Goal: Task Accomplishment & Management: Manage account settings

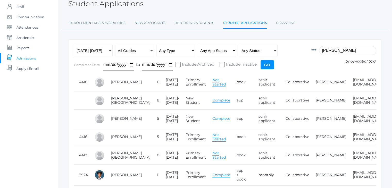
scroll to position [0, 73]
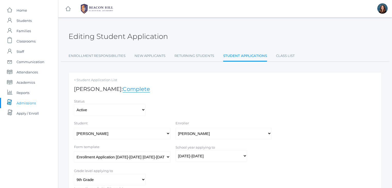
scroll to position [158, 0]
click at [34, 104] on span "Admissions" at bounding box center [25, 103] width 19 height 10
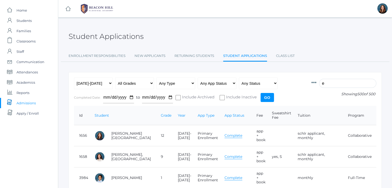
click at [337, 84] on input "e" at bounding box center [347, 83] width 57 height 9
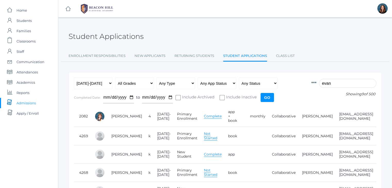
click at [332, 84] on input "evan" at bounding box center [347, 83] width 57 height 9
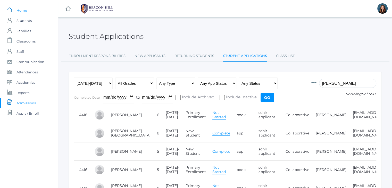
type input "harris"
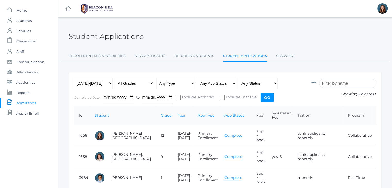
click at [334, 84] on input "search" at bounding box center [347, 83] width 57 height 9
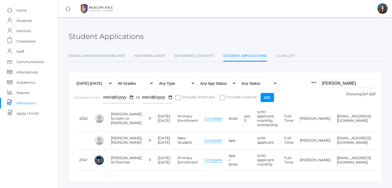
click at [329, 84] on input "mohr" at bounding box center [347, 83] width 57 height 9
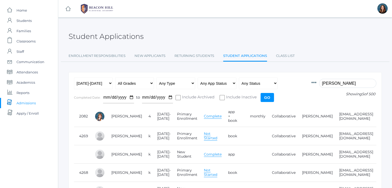
scroll to position [21, 0]
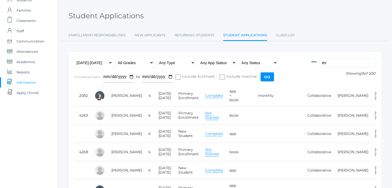
type input "e"
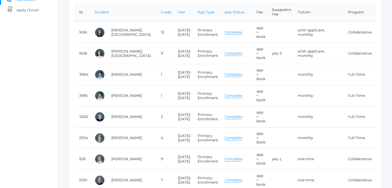
scroll to position [0, 0]
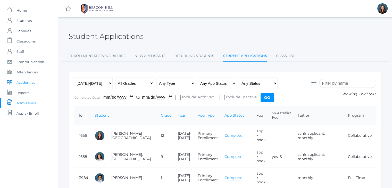
click at [24, 81] on span "Academics" at bounding box center [25, 82] width 19 height 10
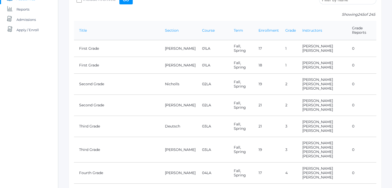
scroll to position [167, 0]
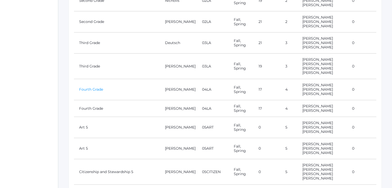
click at [89, 87] on link "Fourth Grade" at bounding box center [91, 89] width 24 height 5
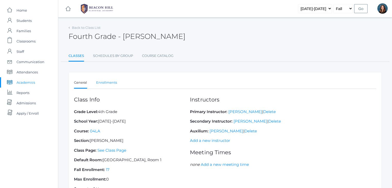
click at [110, 84] on link "Enrollments" at bounding box center [106, 83] width 21 height 10
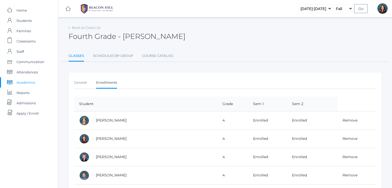
scroll to position [269, 0]
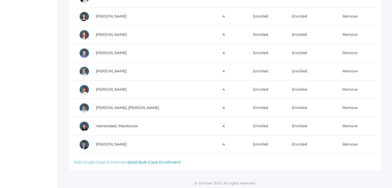
click at [113, 162] on link "Add Single Class Enrollment" at bounding box center [101, 162] width 54 height 5
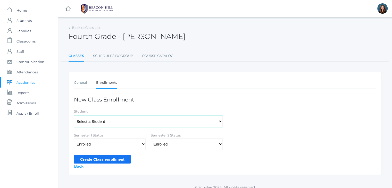
click at [115, 124] on select "Select a Student Abdulla, Charlotte Abdulla, Phoenix Abrea, Grayson Abrea, Domi…" at bounding box center [148, 122] width 149 height 12
click at [266, 55] on ul "Classes Schedules By Group Course Catalog" at bounding box center [225, 56] width 313 height 11
click at [27, 102] on span "Admissions" at bounding box center [25, 103] width 19 height 10
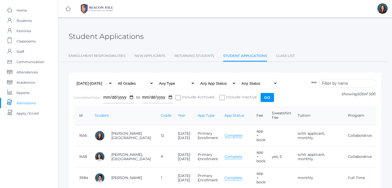
click at [339, 83] on input "search" at bounding box center [347, 83] width 57 height 9
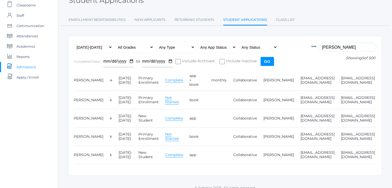
scroll to position [0, 40]
type input "[PERSON_NAME]"
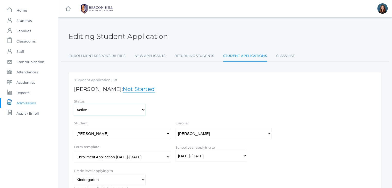
click at [144, 109] on select "Active Inactive" at bounding box center [110, 110] width 72 height 12
select select "inactive"
click at [74, 104] on select "Active Inactive" at bounding box center [110, 110] width 72 height 12
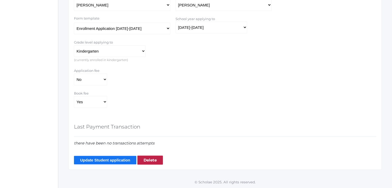
click at [115, 162] on input "Update Student application" at bounding box center [105, 160] width 62 height 8
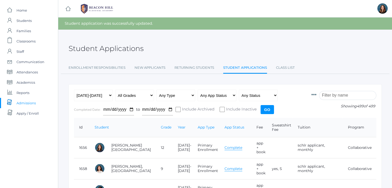
click at [337, 96] on input "search" at bounding box center [347, 95] width 57 height 9
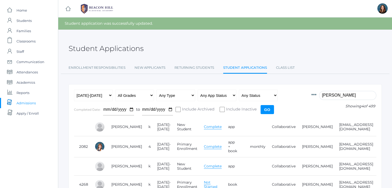
scroll to position [0, 40]
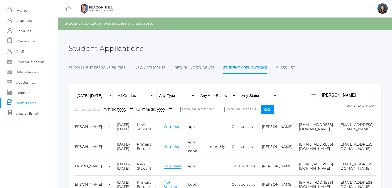
type input "[PERSON_NAME]"
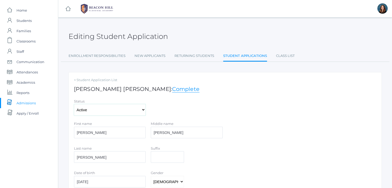
click at [122, 110] on select "Active Inactive" at bounding box center [110, 110] width 72 height 12
select select "inactive"
click at [74, 104] on select "Active Inactive" at bounding box center [110, 110] width 72 height 12
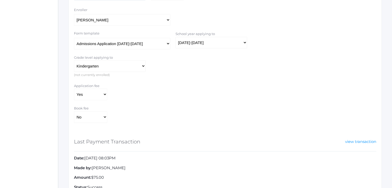
scroll to position [231, 0]
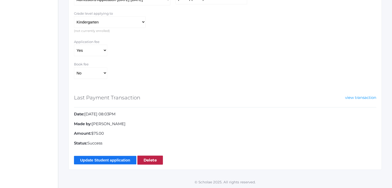
click at [118, 159] on input "Update Student application" at bounding box center [105, 160] width 62 height 8
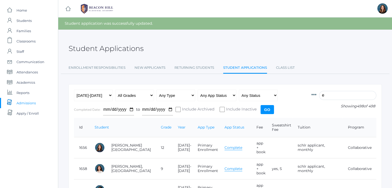
click at [343, 94] on input "e" at bounding box center [347, 95] width 57 height 9
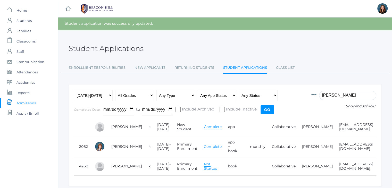
scroll to position [0, 40]
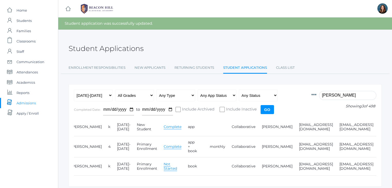
type input "evans"
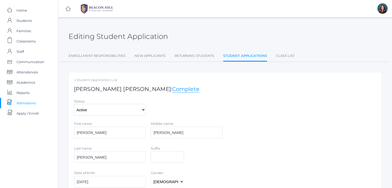
drag, startPoint x: 104, startPoint y: 111, endPoint x: 103, endPoint y: 125, distance: 14.3
select select "inactive"
click at [74, 104] on select "Active Inactive" at bounding box center [110, 110] width 72 height 12
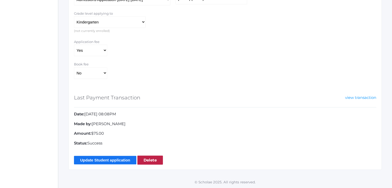
click at [106, 160] on input "Update Student application" at bounding box center [105, 160] width 62 height 8
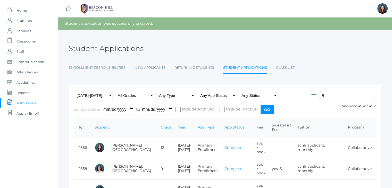
click at [338, 94] on input "e" at bounding box center [347, 95] width 57 height 9
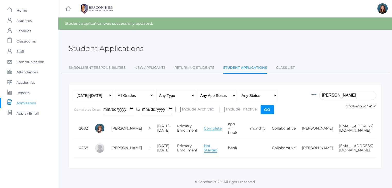
scroll to position [0, 40]
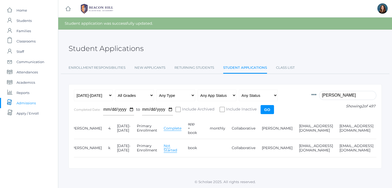
type input "evans"
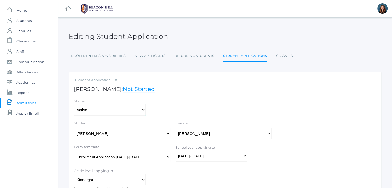
click at [130, 107] on select "Active Inactive" at bounding box center [110, 110] width 72 height 12
select select "inactive"
click at [74, 104] on select "Active Inactive" at bounding box center [110, 110] width 72 height 12
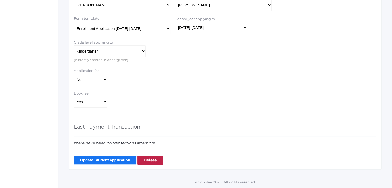
click at [107, 158] on input "Update Student application" at bounding box center [105, 160] width 62 height 8
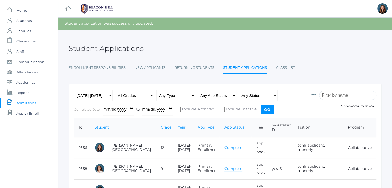
click at [340, 92] on input "search" at bounding box center [347, 95] width 57 height 9
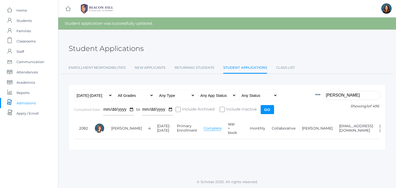
click at [334, 95] on input "evans" at bounding box center [351, 95] width 57 height 9
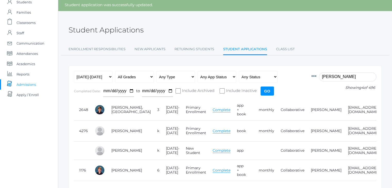
type input "leid"
click at [212, 109] on link "Complete" at bounding box center [221, 109] width 18 height 5
click at [212, 131] on link "Complete" at bounding box center [221, 131] width 18 height 5
click at [125, 168] on link "[PERSON_NAME]" at bounding box center [126, 170] width 31 height 5
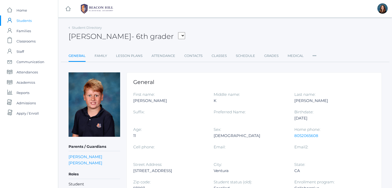
scroll to position [19, 0]
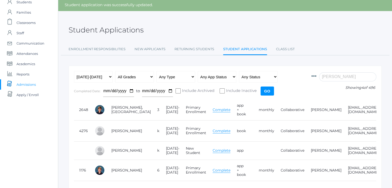
click at [212, 171] on link "Complete" at bounding box center [221, 170] width 18 height 5
click at [24, 4] on span "Students" at bounding box center [23, 2] width 15 height 10
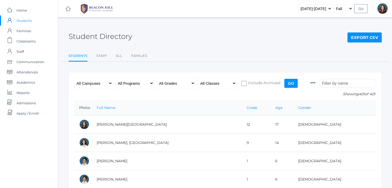
click at [340, 80] on input "search" at bounding box center [347, 83] width 57 height 9
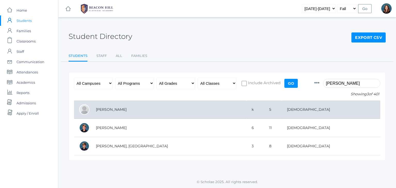
type input "leid"
click at [111, 109] on td "[PERSON_NAME]" at bounding box center [169, 109] width 156 height 18
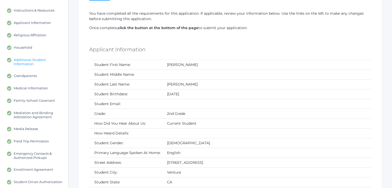
scroll to position [53, 0]
click at [38, 21] on span "Applicant Information" at bounding box center [32, 23] width 37 height 5
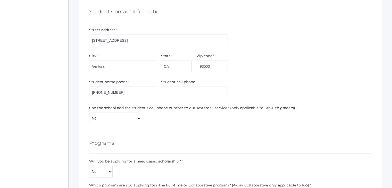
scroll to position [345, 0]
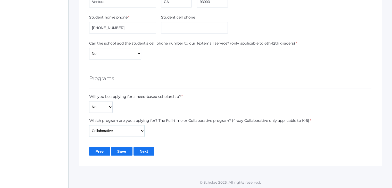
click at [142, 131] on select "Full-Time 4-Day Collaborative Collaborative Unknown" at bounding box center [116, 131] width 55 height 12
select select "Full-Time"
click at [89, 125] on select "Full-Time 4-Day Collaborative Collaborative Unknown" at bounding box center [116, 131] width 55 height 12
click at [122, 151] on input "Save" at bounding box center [121, 151] width 21 height 8
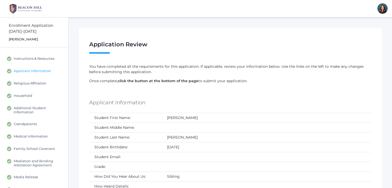
click at [38, 69] on span "Applicant Information" at bounding box center [32, 71] width 37 height 5
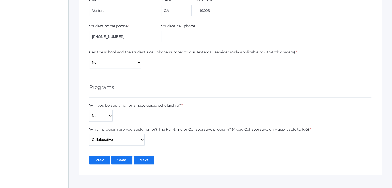
scroll to position [337, 0]
click at [132, 139] on select "Full-Time 4-Day Collaborative Collaborative Unknown" at bounding box center [116, 140] width 55 height 12
select select "Full-Time"
click at [89, 134] on select "Full-Time 4-Day Collaborative Collaborative Unknown" at bounding box center [116, 140] width 55 height 12
click at [118, 158] on input "Save" at bounding box center [121, 160] width 21 height 8
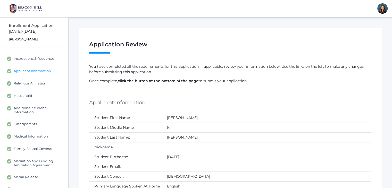
click at [43, 69] on span "Applicant Information" at bounding box center [32, 71] width 37 height 5
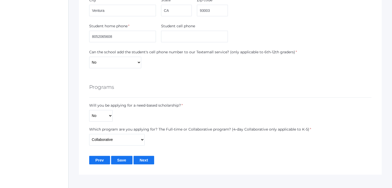
scroll to position [345, 0]
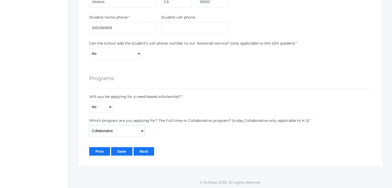
click at [111, 133] on select "Full-Time 4-Day Collaborative Collaborative Unknown" at bounding box center [116, 131] width 55 height 12
select select "Full-Time"
click at [89, 125] on select "Full-Time 4-Day Collaborative Collaborative Unknown" at bounding box center [116, 131] width 55 height 12
click at [116, 150] on input "Save" at bounding box center [121, 151] width 21 height 8
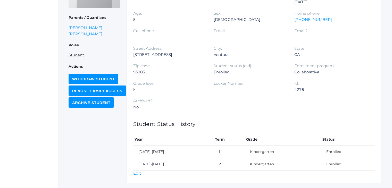
scroll to position [129, 0]
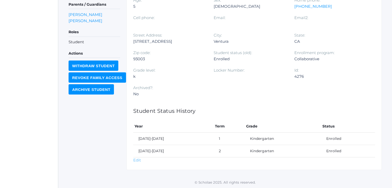
click at [139, 161] on link "Edit" at bounding box center [137, 160] width 8 height 5
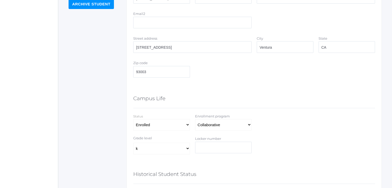
scroll to position [215, 0]
click at [243, 124] on select "Full-Time 4-Day Collaborative Affiliate" at bounding box center [223, 124] width 57 height 12
select select "Full-Time"
click at [195, 118] on select "Full-Time 4-Day Collaborative Affiliate" at bounding box center [223, 124] width 57 height 12
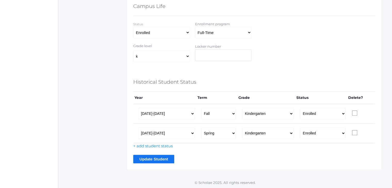
click at [151, 160] on input "Update Student" at bounding box center [153, 159] width 41 height 8
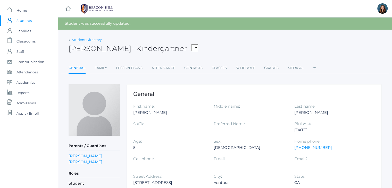
click at [84, 40] on link "Student Directory" at bounding box center [87, 40] width 30 height 4
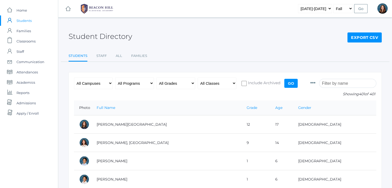
click at [332, 82] on input "search" at bounding box center [347, 83] width 57 height 9
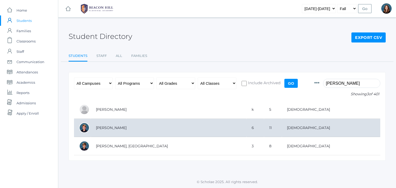
type input "[PERSON_NAME]"
click at [118, 128] on td "[PERSON_NAME]" at bounding box center [169, 128] width 156 height 18
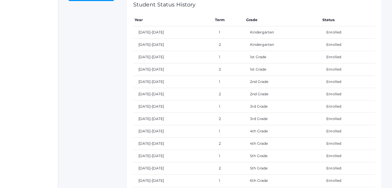
scroll to position [277, 0]
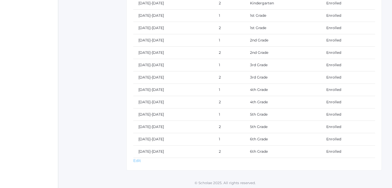
click at [139, 160] on link "Edit" at bounding box center [137, 160] width 8 height 5
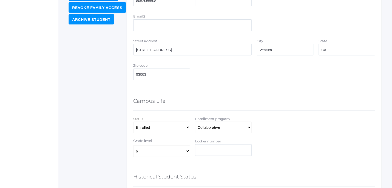
scroll to position [212, 0]
click at [216, 127] on select "Full-Time 4-Day Collaborative Affiliate" at bounding box center [223, 128] width 57 height 12
select select "Full-Time"
click at [195, 122] on select "Full-Time 4-Day Collaborative Affiliate" at bounding box center [223, 128] width 57 height 12
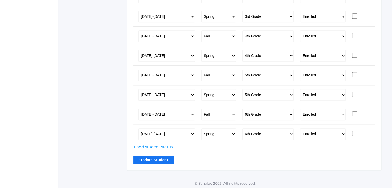
scroll to position [541, 0]
click at [150, 158] on input "Update Student" at bounding box center [153, 160] width 41 height 8
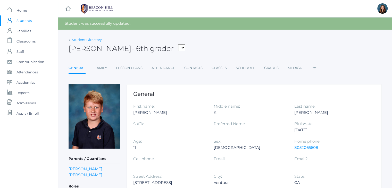
click at [89, 40] on link "Student Directory" at bounding box center [87, 40] width 30 height 4
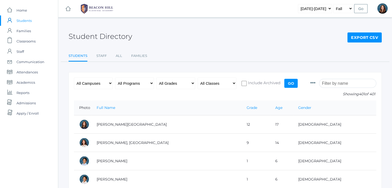
click at [329, 86] on input "search" at bounding box center [347, 83] width 57 height 9
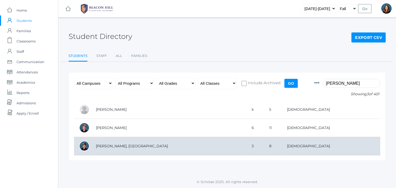
type input "[PERSON_NAME]"
click at [127, 145] on td "[PERSON_NAME], [GEOGRAPHIC_DATA]" at bounding box center [169, 146] width 156 height 18
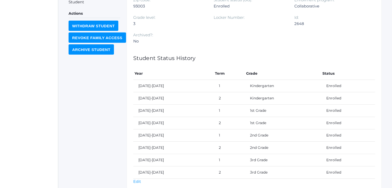
scroll to position [203, 0]
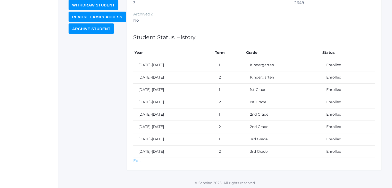
click at [140, 159] on link "Edit" at bounding box center [137, 160] width 8 height 5
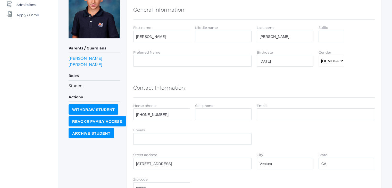
scroll to position [177, 0]
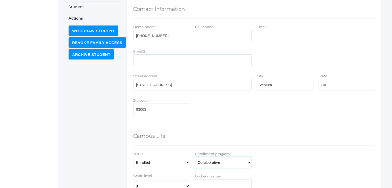
click at [216, 159] on select "Full-Time 4-Day Collaborative Affiliate" at bounding box center [223, 163] width 57 height 12
select select "Full-Time"
click at [195, 157] on select "Full-Time 4-Day Collaborative Affiliate" at bounding box center [223, 163] width 57 height 12
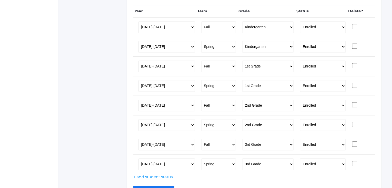
scroll to position [424, 0]
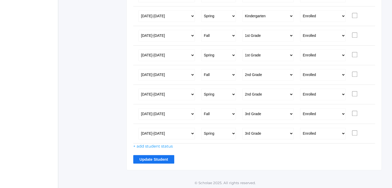
click at [141, 158] on input "Update Student" at bounding box center [153, 159] width 41 height 8
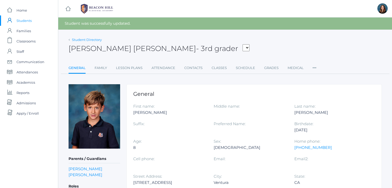
click at [81, 41] on link "Student Directory" at bounding box center [87, 40] width 30 height 4
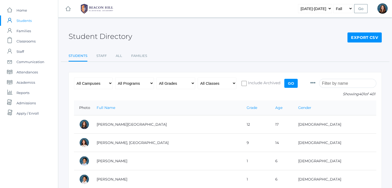
click at [315, 83] on icon at bounding box center [312, 82] width 5 height 5
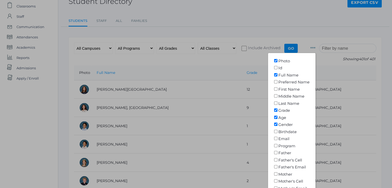
scroll to position [36, 0]
click at [278, 143] on input"] "Program" at bounding box center [275, 144] width 5 height 3
checkbox input"] "true"
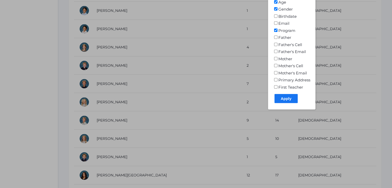
scroll to position [151, 0]
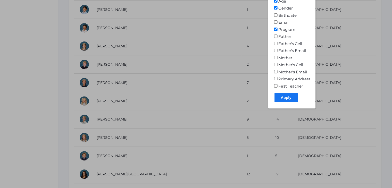
click at [289, 99] on input "Apply" at bounding box center [285, 97] width 23 height 9
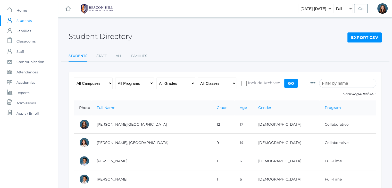
click at [337, 83] on input "search" at bounding box center [347, 83] width 57 height 9
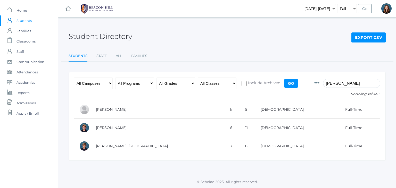
type input "[PERSON_NAME]"
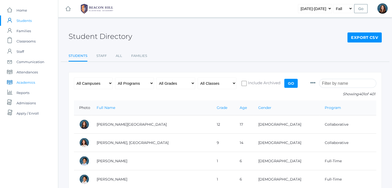
click at [31, 81] on span "Academics" at bounding box center [25, 82] width 19 height 10
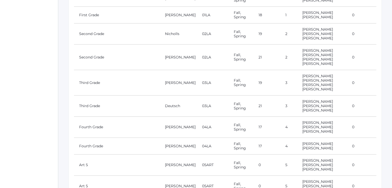
scroll to position [134, 0]
click at [93, 124] on link "Fourth Grade" at bounding box center [91, 126] width 24 height 5
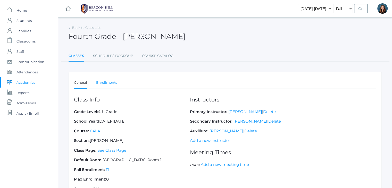
click at [102, 82] on link "Enrollments" at bounding box center [106, 83] width 21 height 10
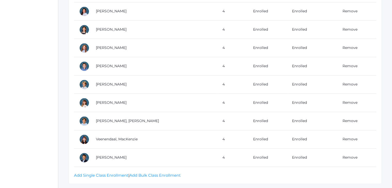
scroll to position [269, 0]
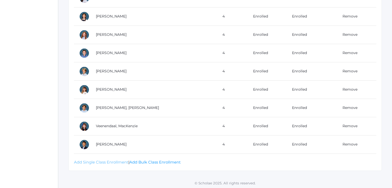
click at [107, 161] on link "Add Single Class Enrollment" at bounding box center [101, 162] width 54 height 5
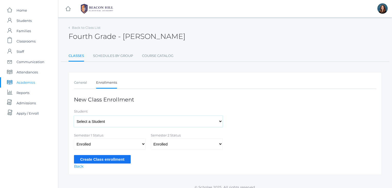
click at [132, 117] on select "Select a Student [PERSON_NAME], [PERSON_NAME], [PERSON_NAME], [PERSON_NAME], [P…" at bounding box center [148, 122] width 149 height 12
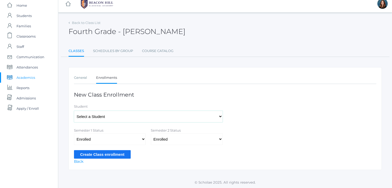
click at [132, 117] on select "Select a Student [PERSON_NAME], [PERSON_NAME], [PERSON_NAME], [PERSON_NAME], [P…" at bounding box center [148, 117] width 149 height 12
click at [27, 100] on span "Admissions" at bounding box center [25, 98] width 19 height 10
